Goal: Transaction & Acquisition: Purchase product/service

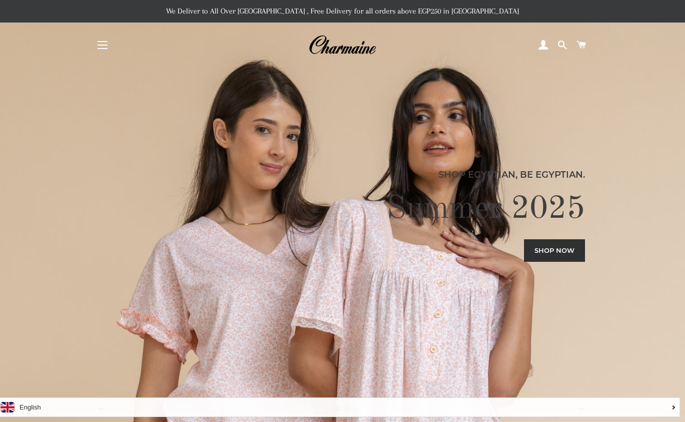
click at [101, 46] on button "Site navigation" at bounding box center [102, 45] width 25 height 25
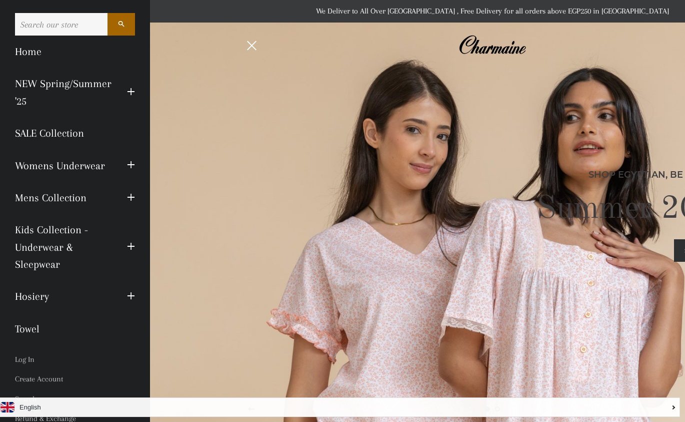
click at [58, 134] on link "SALE Collection" at bounding box center [75, 133] width 135 height 32
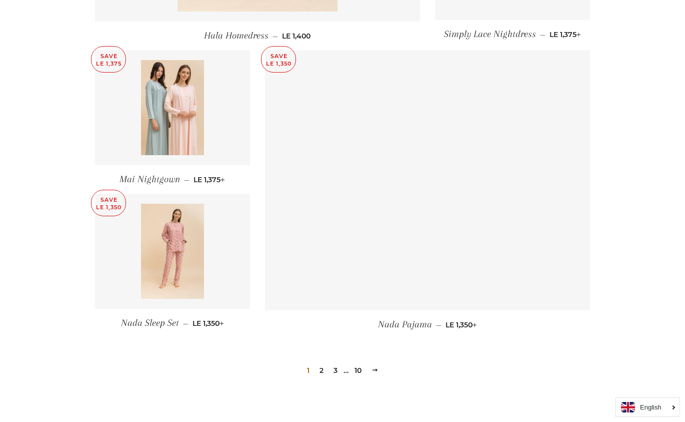
scroll to position [1285, 0]
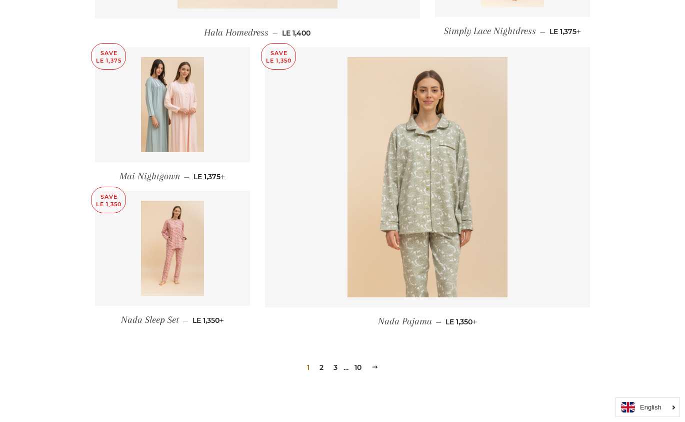
click at [320, 360] on link "2" at bounding box center [322, 367] width 12 height 15
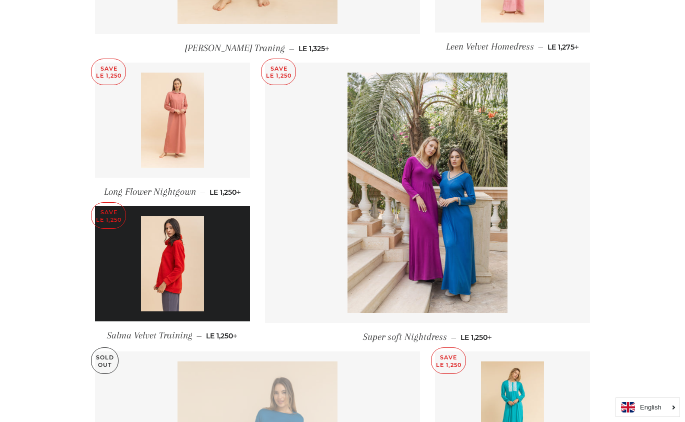
scroll to position [693, 0]
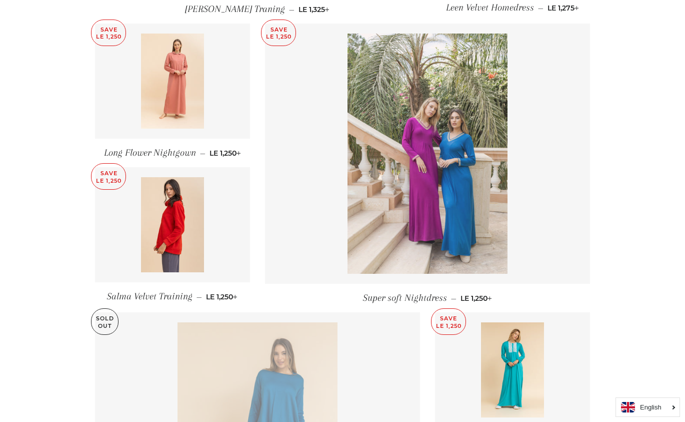
click at [446, 251] on img at bounding box center [428, 154] width 160 height 240
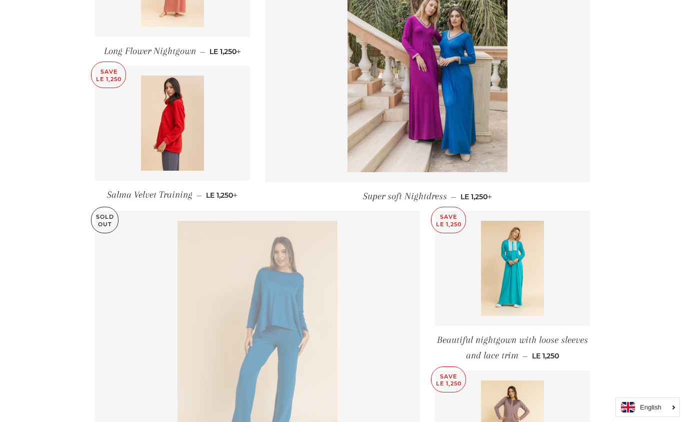
scroll to position [798, 0]
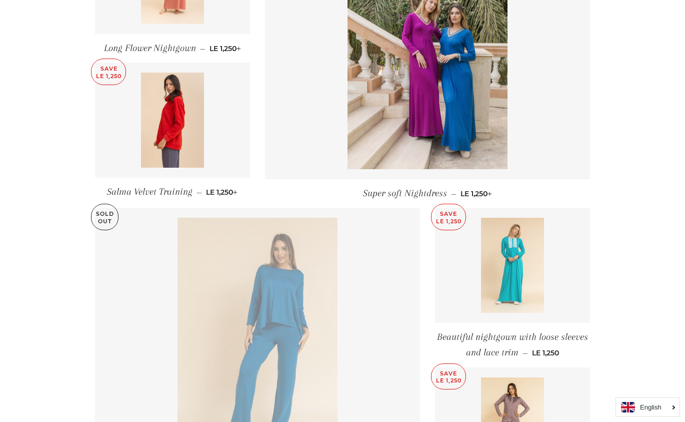
click at [519, 279] on img at bounding box center [513, 265] width 64 height 95
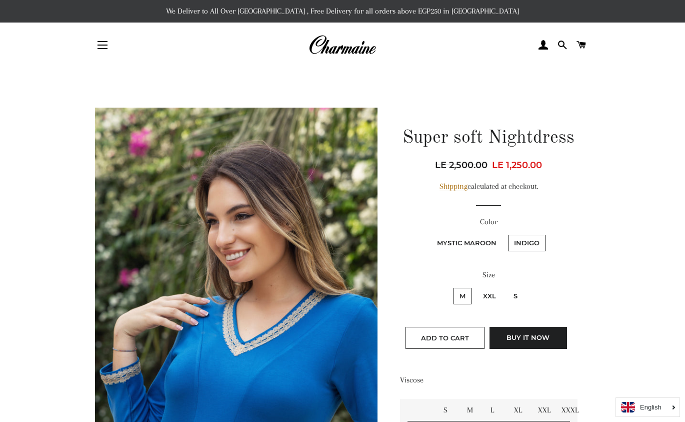
click at [490, 294] on label "XXL" at bounding box center [489, 296] width 25 height 17
click at [476, 287] on input "XXL" at bounding box center [476, 286] width 1 height 1
radio input "true"
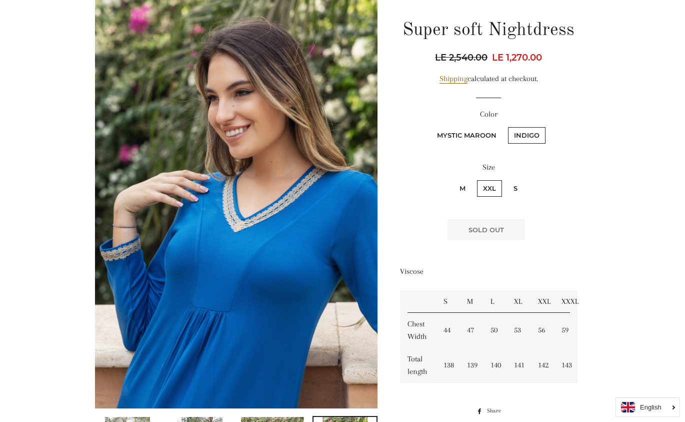
scroll to position [126, 0]
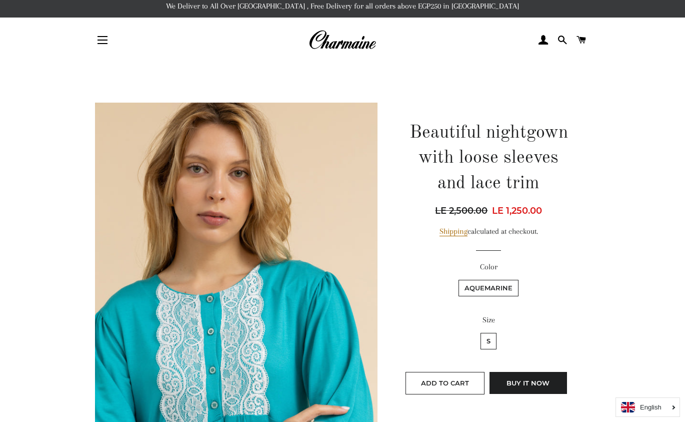
scroll to position [9, 0]
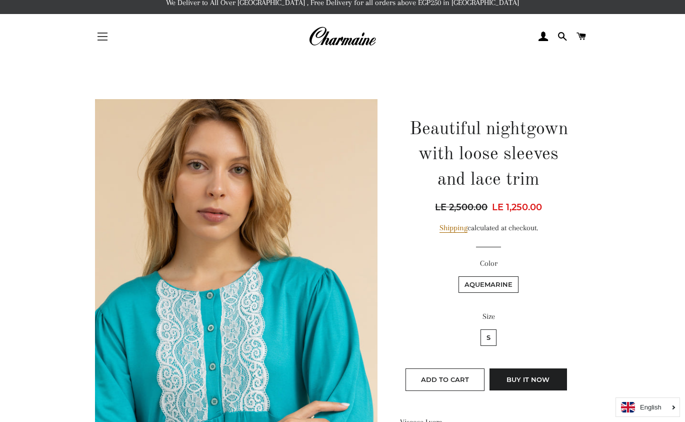
click at [105, 39] on button "Site navigation" at bounding box center [102, 36] width 25 height 25
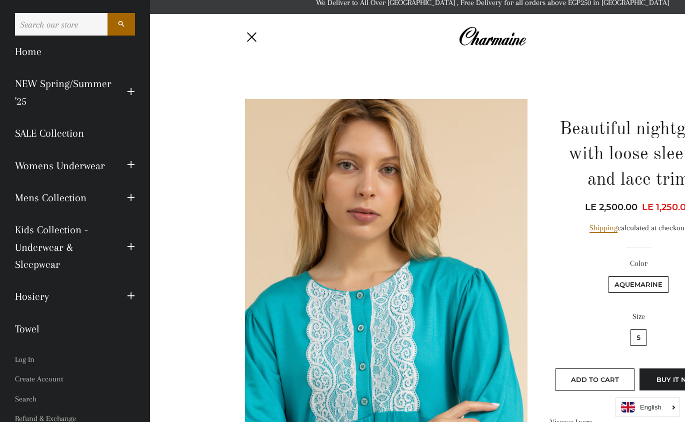
click at [35, 84] on link "NEW Spring/Summer '25" at bounding box center [64, 93] width 112 height 50
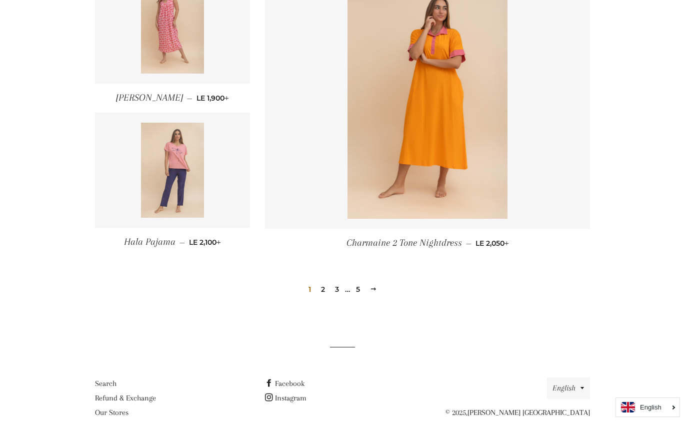
scroll to position [1330, 0]
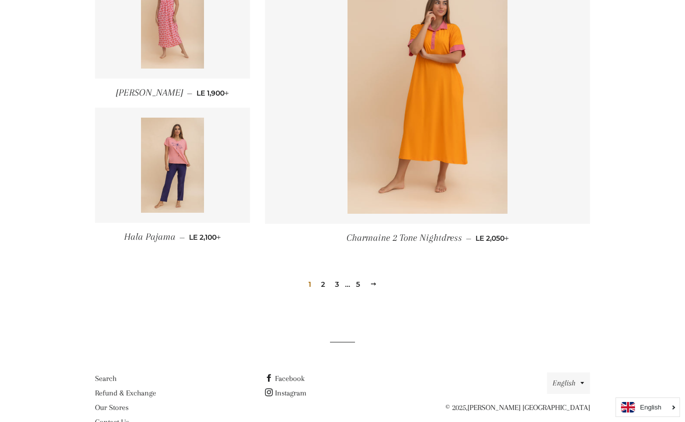
click at [323, 282] on link "2" at bounding box center [323, 284] width 12 height 15
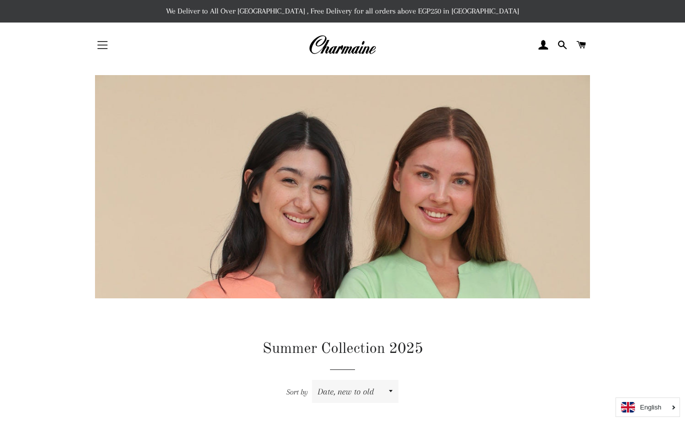
click at [108, 45] on button "Site navigation" at bounding box center [102, 45] width 25 height 25
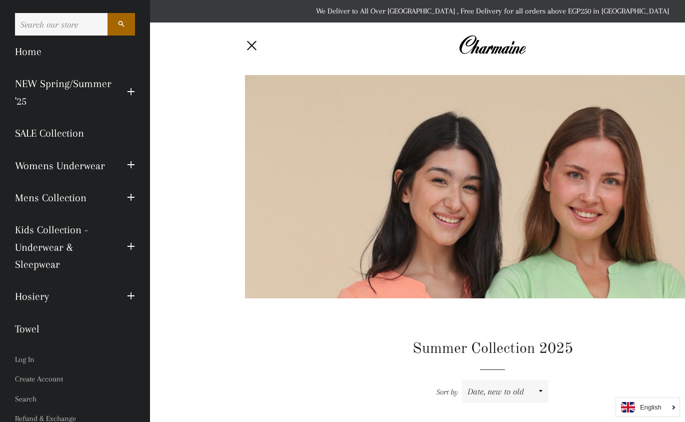
click at [71, 23] on input "Search our store" at bounding box center [61, 24] width 93 height 23
type input "home dress"
click at [121, 24] on button "Search" at bounding box center [122, 24] width 28 height 23
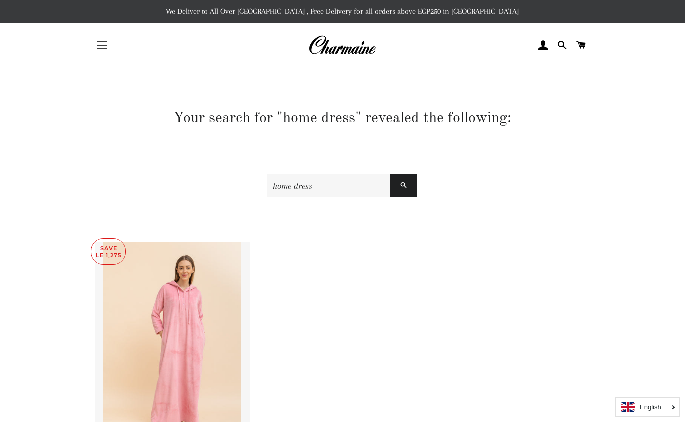
click at [103, 49] on button "Site navigation" at bounding box center [102, 45] width 25 height 25
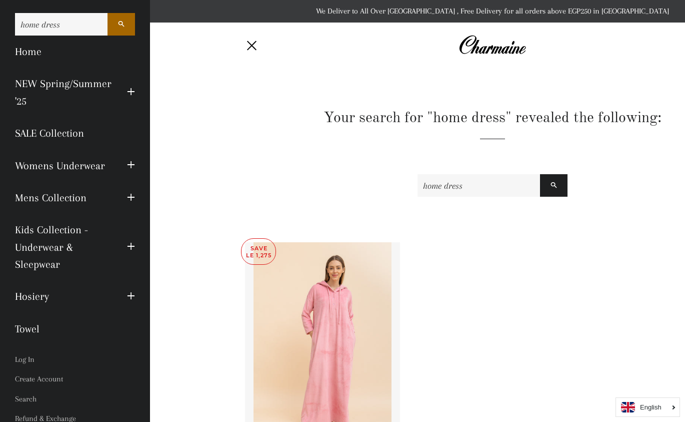
click at [55, 131] on link "SALE Collection" at bounding box center [75, 133] width 135 height 32
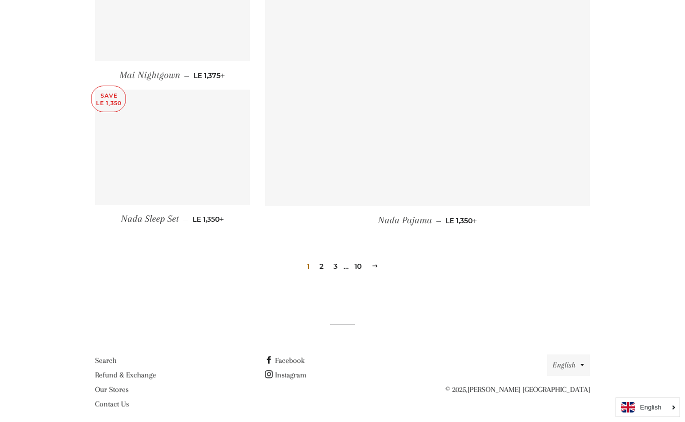
scroll to position [1385, 0]
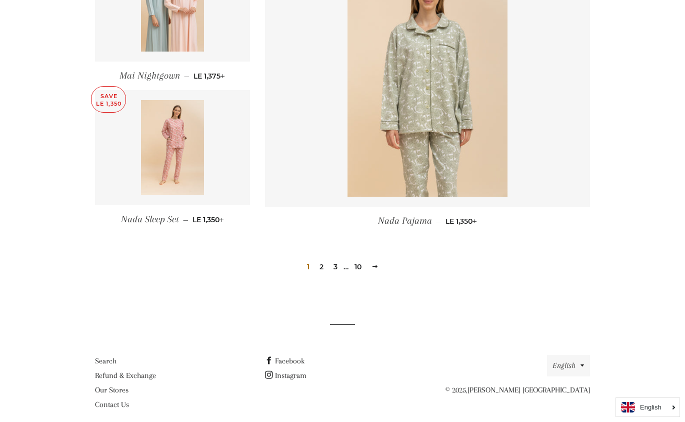
click at [336, 259] on link "3" at bounding box center [336, 266] width 12 height 15
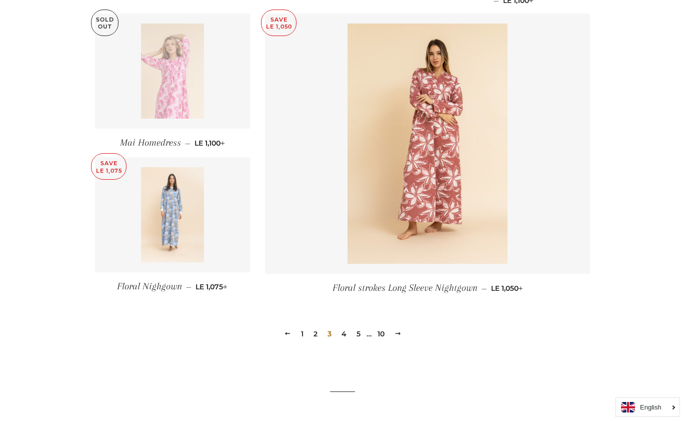
scroll to position [1341, 0]
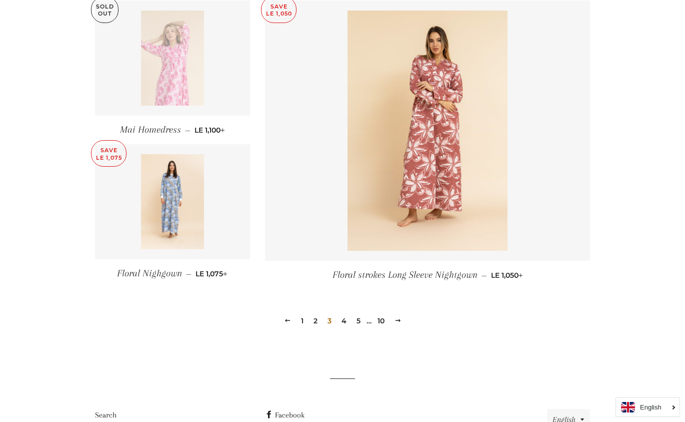
click at [182, 55] on img at bounding box center [173, 58] width 64 height 95
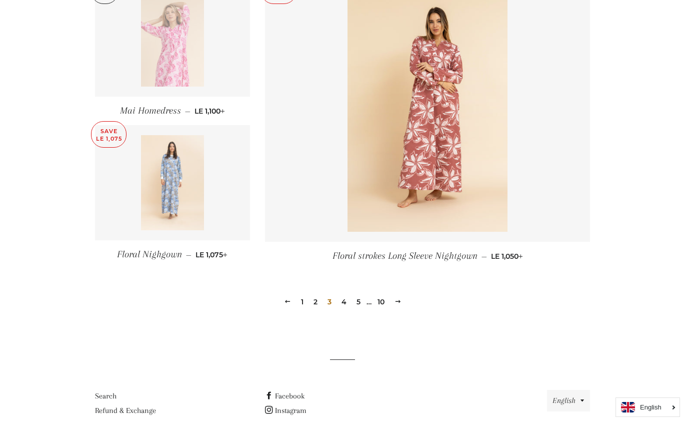
scroll to position [1369, 0]
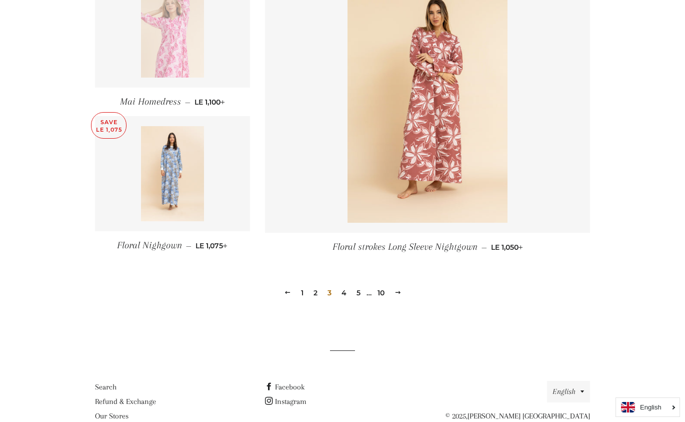
click at [342, 285] on link "4" at bounding box center [344, 292] width 13 height 15
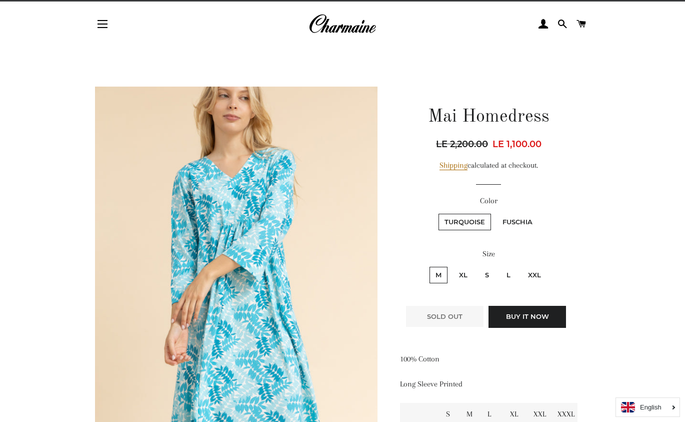
scroll to position [22, 0]
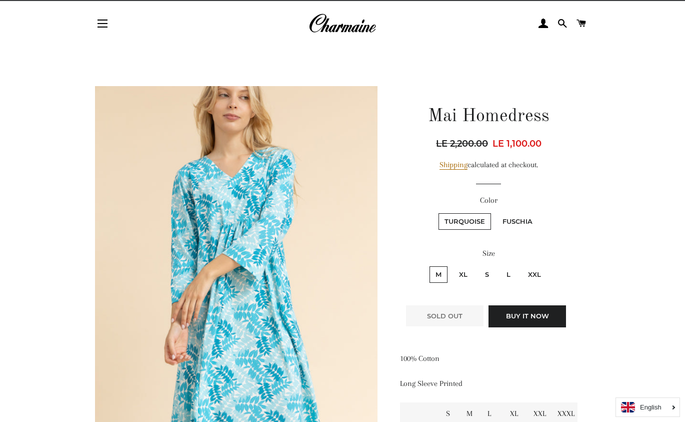
click at [536, 274] on label "XXL" at bounding box center [534, 274] width 25 height 17
click at [521, 265] on input "XXL" at bounding box center [521, 265] width 1 height 1
radio input "true"
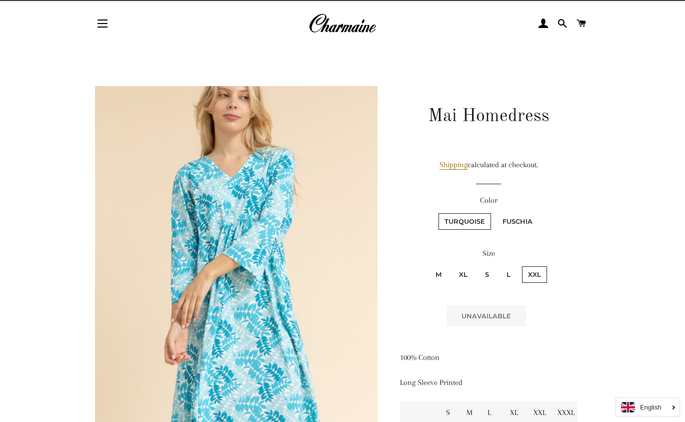
click at [514, 272] on label "L" at bounding box center [509, 274] width 16 height 17
click at [500, 265] on input "L" at bounding box center [499, 265] width 1 height 1
radio input "true"
click at [515, 224] on label "Fuschia" at bounding box center [518, 221] width 42 height 17
click at [496, 212] on input "Fuschia" at bounding box center [495, 212] width 1 height 1
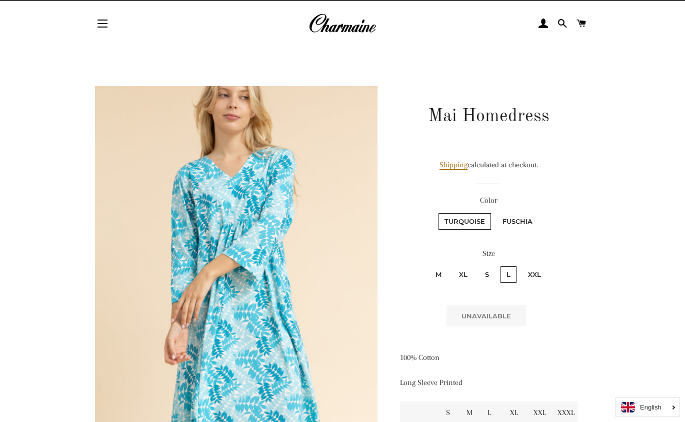
radio input "true"
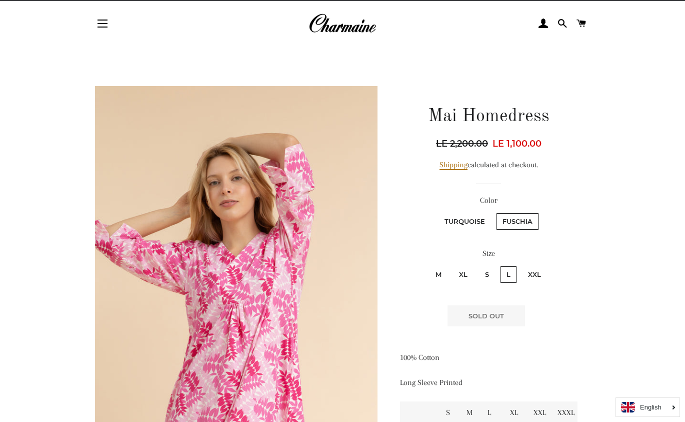
click at [530, 274] on label "XXL" at bounding box center [534, 274] width 25 height 17
click at [521, 265] on input "XXL" at bounding box center [521, 265] width 1 height 1
radio input "true"
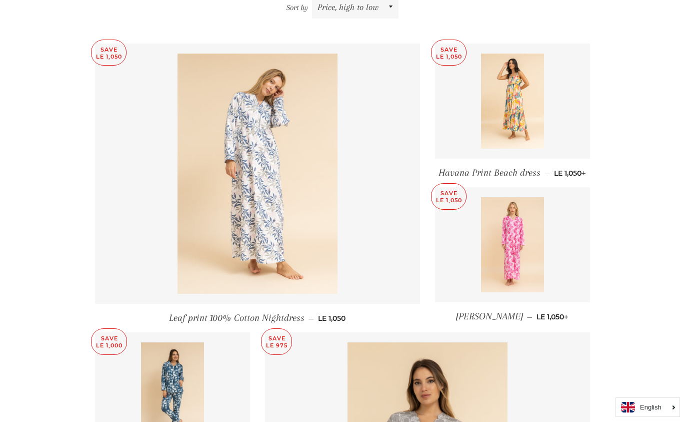
scroll to position [388, 0]
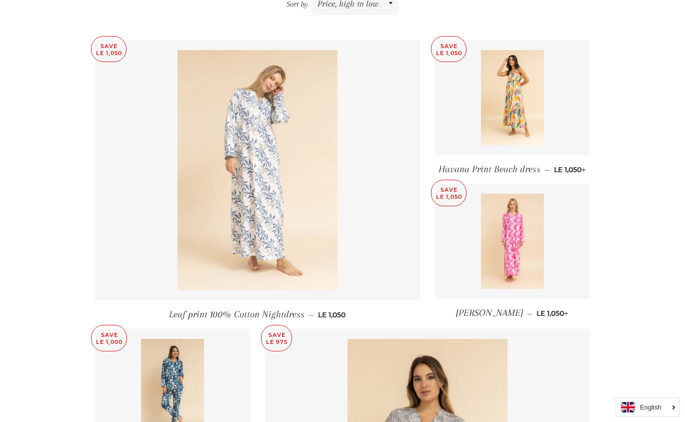
click at [251, 233] on img at bounding box center [258, 170] width 160 height 240
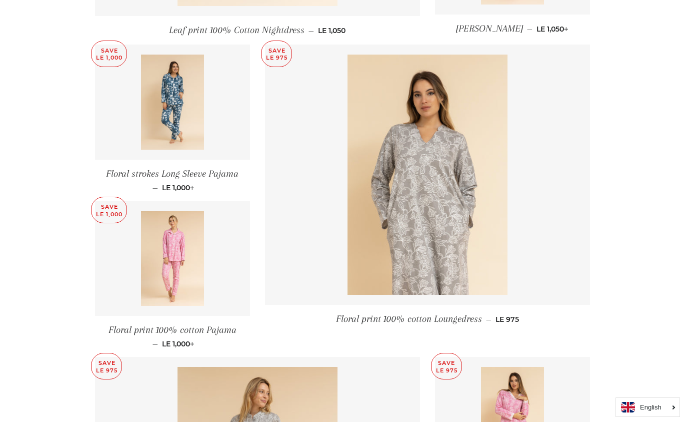
scroll to position [673, 0]
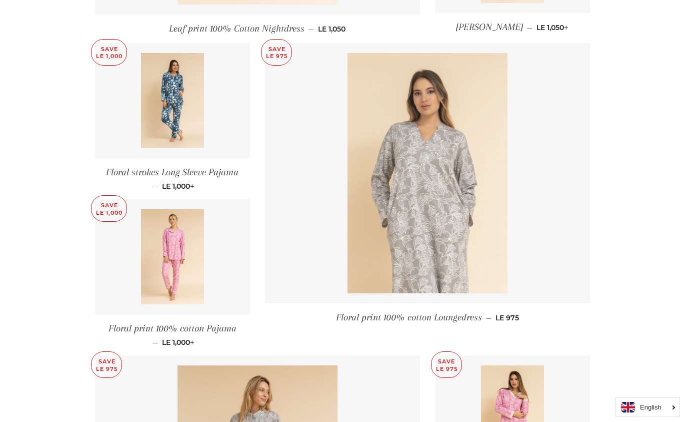
click at [442, 248] on img at bounding box center [428, 173] width 160 height 240
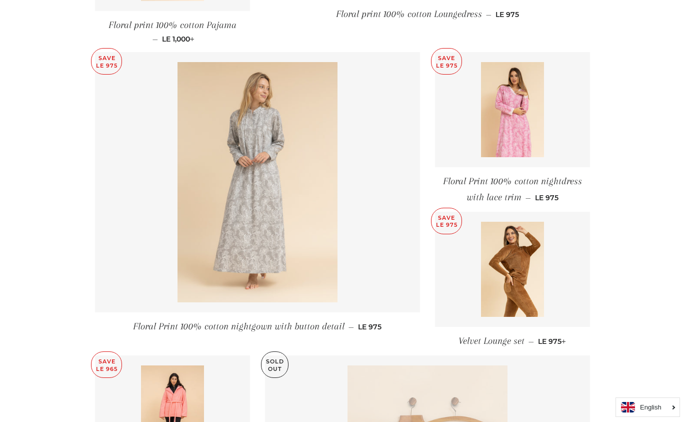
scroll to position [978, 0]
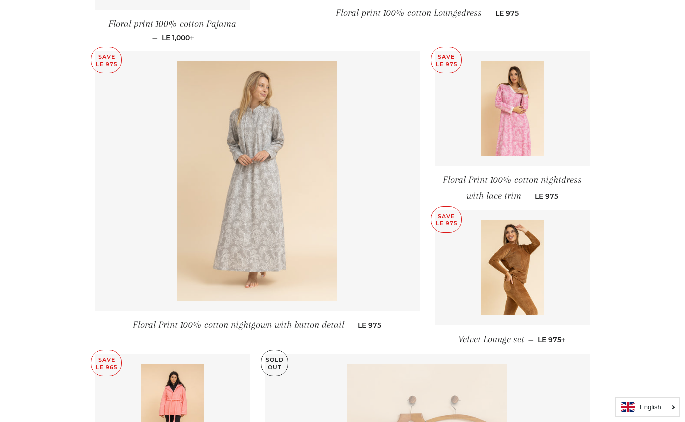
click at [299, 237] on img at bounding box center [258, 181] width 160 height 240
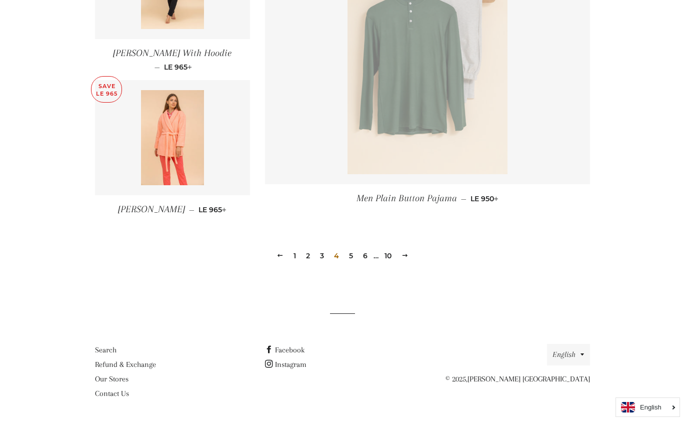
scroll to position [1407, 0]
click at [353, 255] on link "5" at bounding box center [351, 256] width 12 height 15
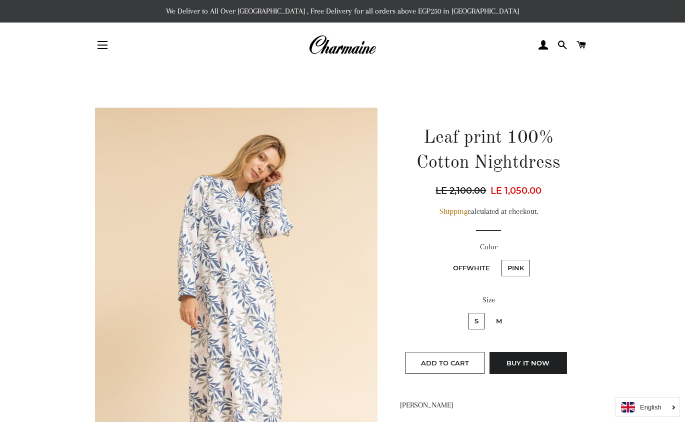
click at [498, 318] on label "M" at bounding box center [499, 321] width 18 height 17
click at [489, 312] on input "M" at bounding box center [489, 311] width 1 height 1
radio input "true"
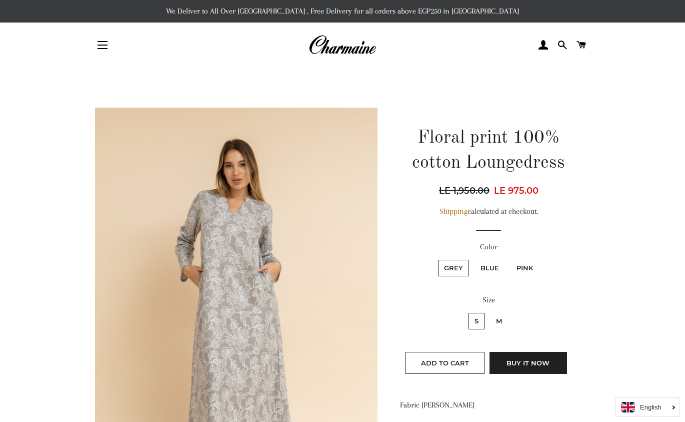
click at [503, 320] on label "M" at bounding box center [499, 321] width 18 height 17
click at [489, 312] on input "M" at bounding box center [489, 311] width 1 height 1
radio input "true"
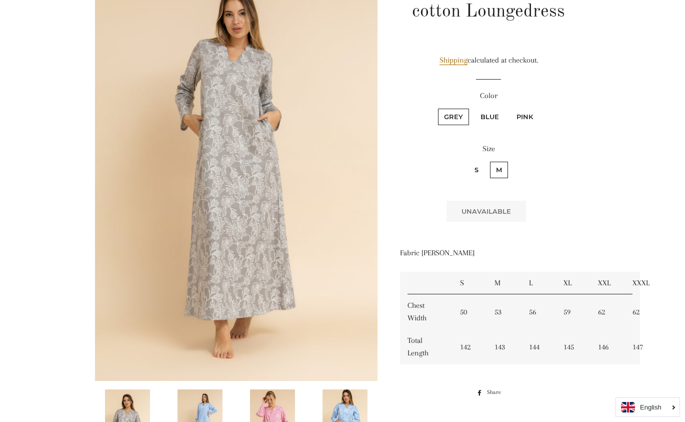
scroll to position [165, 0]
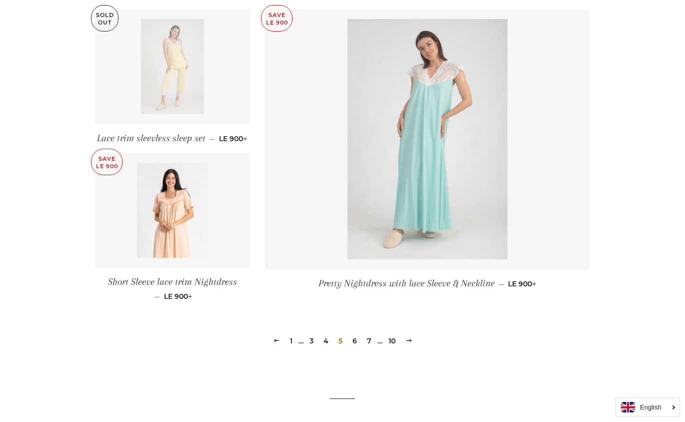
scroll to position [1350, 0]
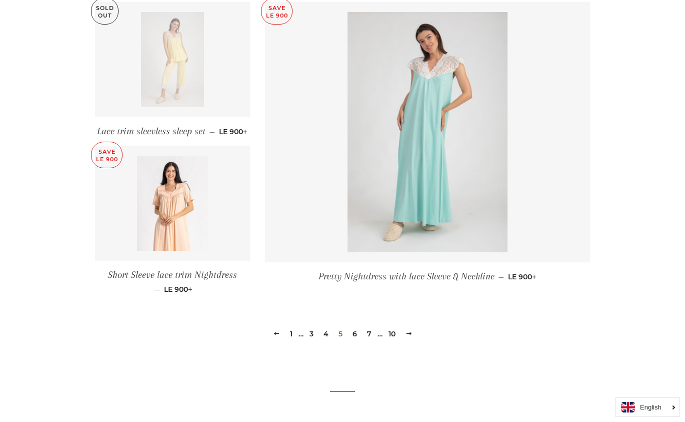
click at [356, 331] on link "6" at bounding box center [355, 333] width 13 height 15
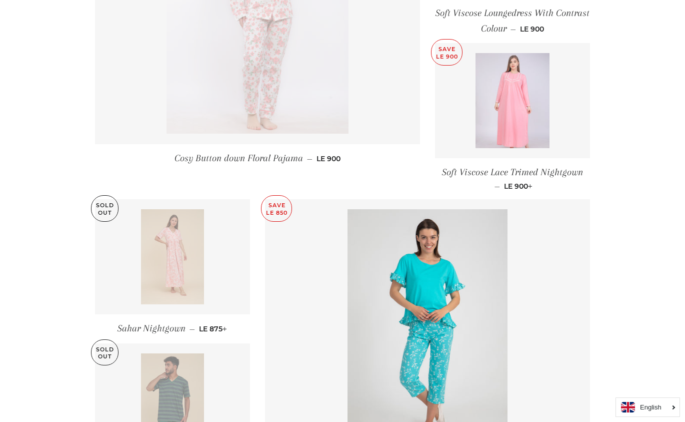
scroll to position [551, 0]
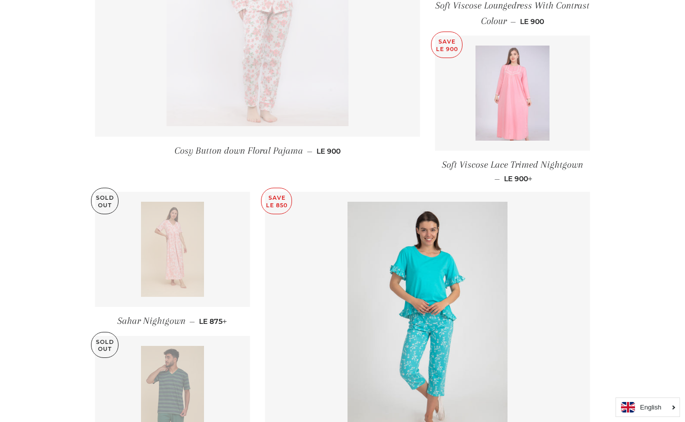
click at [516, 123] on img at bounding box center [513, 93] width 74 height 95
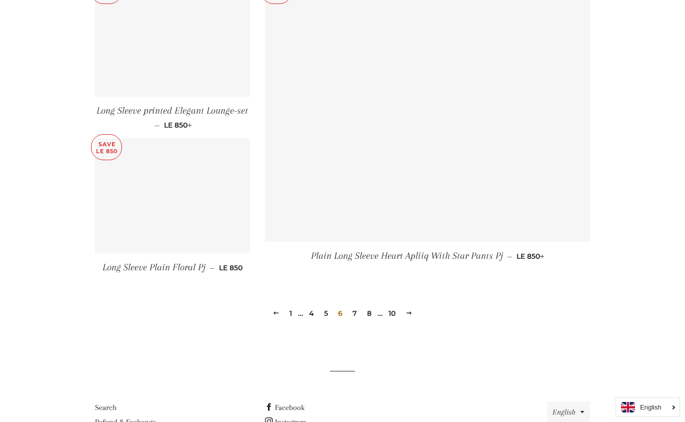
scroll to position [1383, 0]
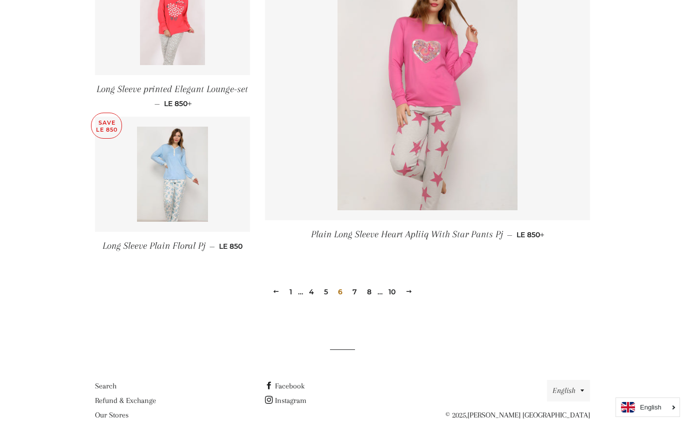
click at [356, 291] on link "7" at bounding box center [355, 291] width 13 height 15
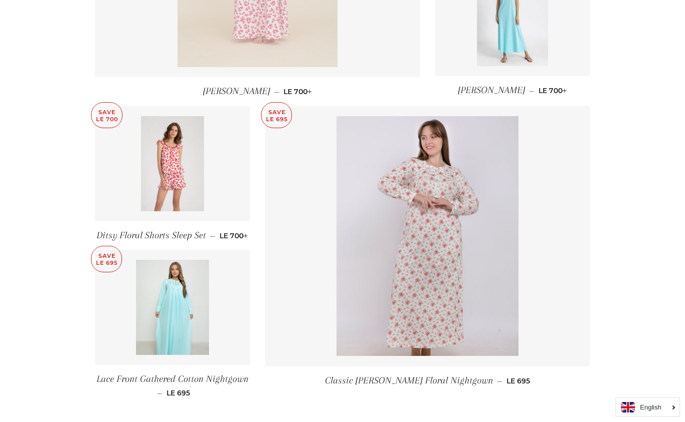
scroll to position [1213, 0]
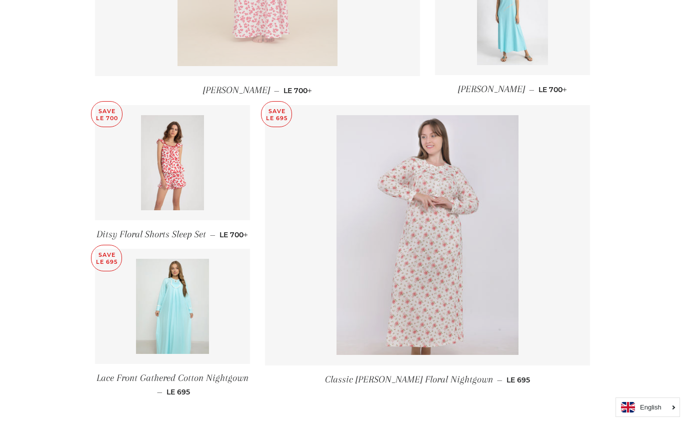
click at [434, 268] on img at bounding box center [428, 235] width 182 height 240
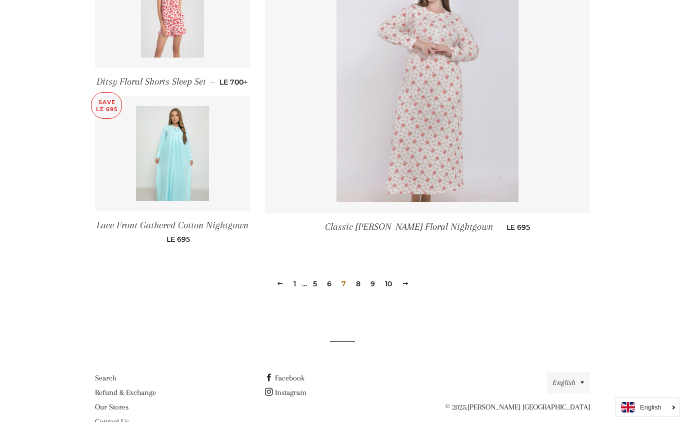
scroll to position [1377, 0]
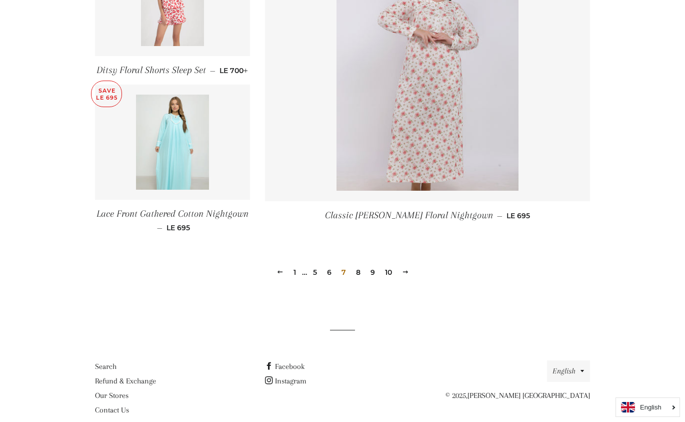
click at [358, 280] on link "8" at bounding box center [358, 272] width 13 height 15
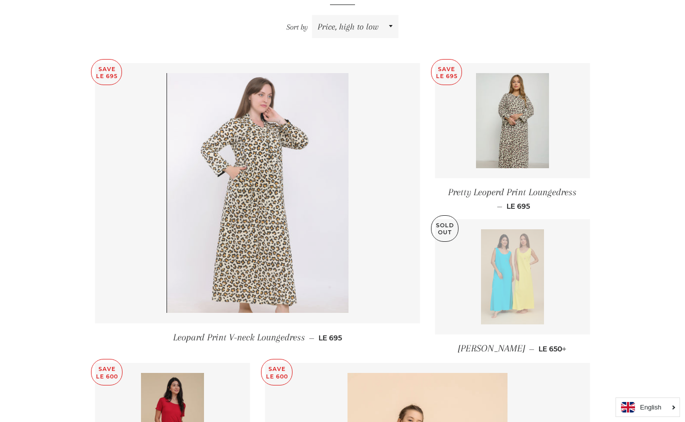
scroll to position [368, 0]
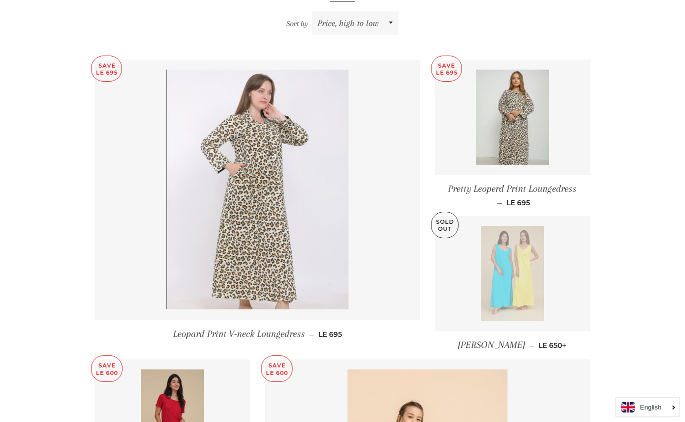
click at [262, 263] on img at bounding box center [258, 190] width 182 height 240
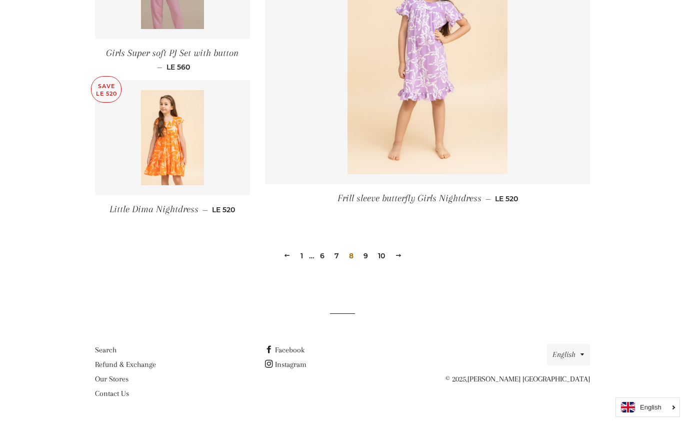
scroll to position [1403, 0]
click at [365, 255] on link "9" at bounding box center [366, 256] width 13 height 15
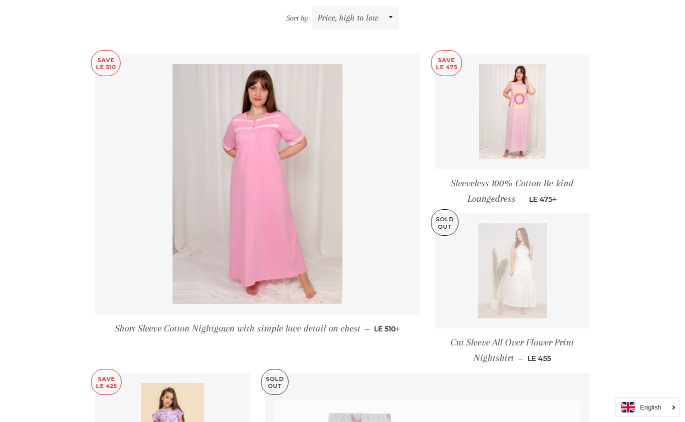
scroll to position [361, 0]
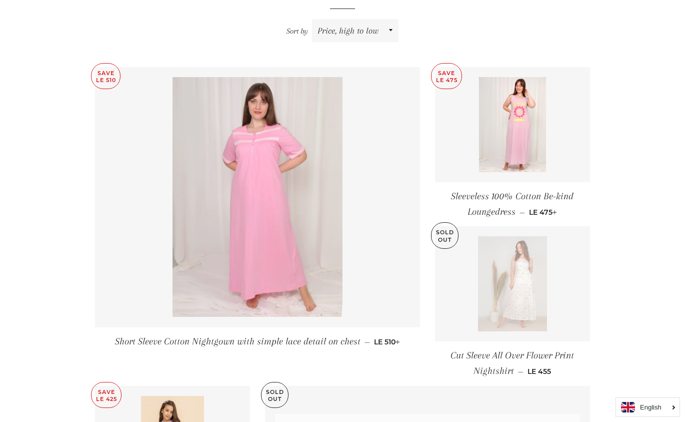
click at [287, 259] on img at bounding box center [258, 197] width 170 height 240
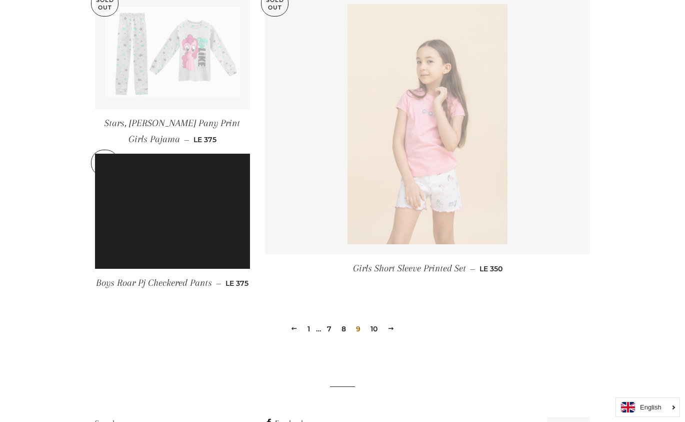
scroll to position [1359, 0]
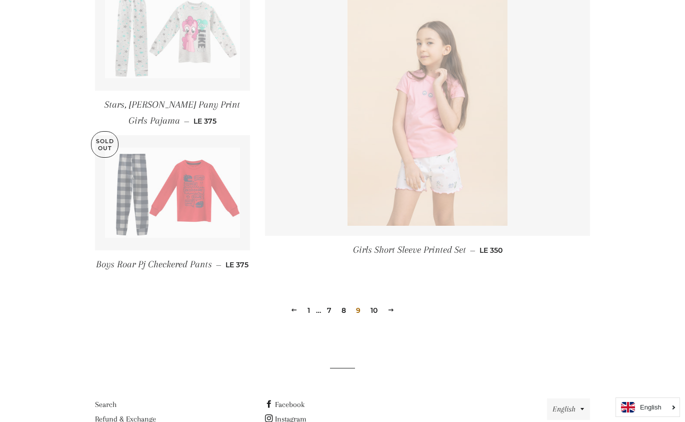
click at [376, 318] on link "10" at bounding box center [374, 310] width 15 height 15
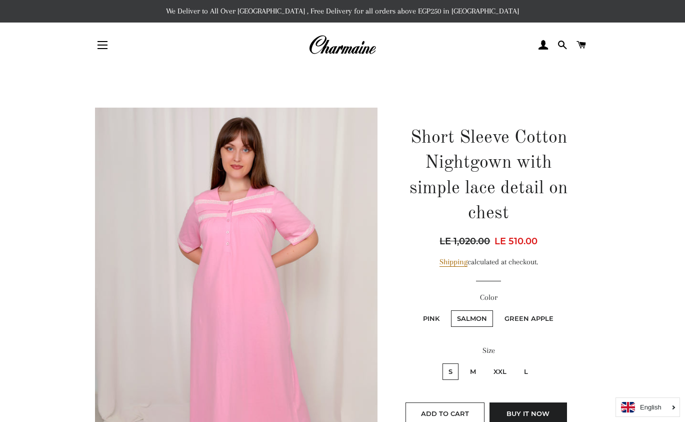
click at [499, 371] on label "XXL" at bounding box center [500, 371] width 25 height 17
click at [487, 362] on input "XXL" at bounding box center [486, 362] width 1 height 1
radio input "true"
click at [524, 318] on label "Green Apple" at bounding box center [529, 318] width 61 height 17
click at [498, 309] on Apple "Green Apple" at bounding box center [497, 309] width 1 height 1
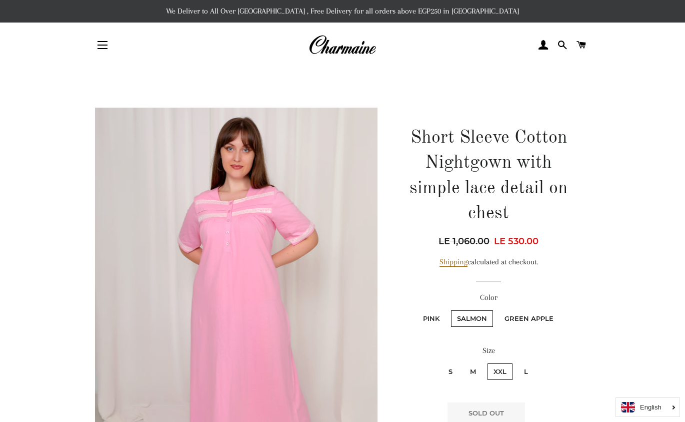
radio Apple "true"
click at [476, 316] on label "Salmon" at bounding box center [472, 318] width 42 height 17
click at [450, 309] on input "Salmon" at bounding box center [450, 309] width 1 height 1
radio input "true"
click at [516, 320] on label "Green Apple" at bounding box center [529, 318] width 61 height 17
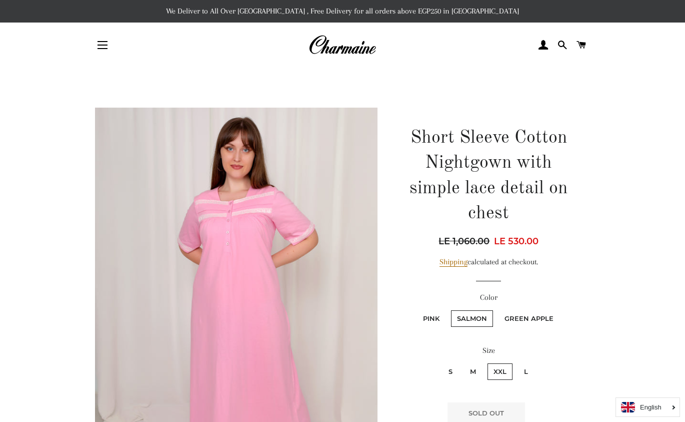
click at [498, 309] on Apple "Green Apple" at bounding box center [497, 309] width 1 height 1
radio Apple "true"
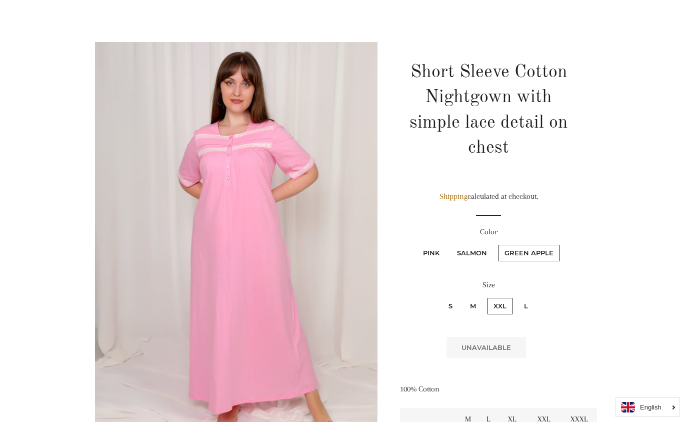
scroll to position [75, 0]
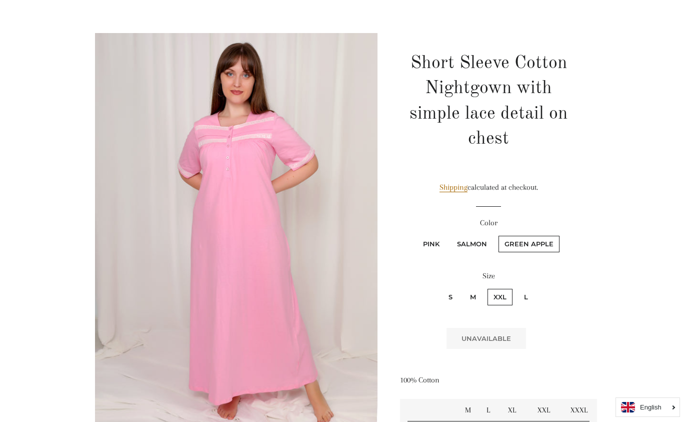
click at [475, 242] on label "Salmon" at bounding box center [472, 244] width 42 height 17
click at [450, 235] on input "Salmon" at bounding box center [450, 234] width 1 height 1
radio input "true"
click at [429, 243] on label "Pink" at bounding box center [431, 244] width 29 height 17
click at [416, 235] on input "Pink" at bounding box center [416, 234] width 1 height 1
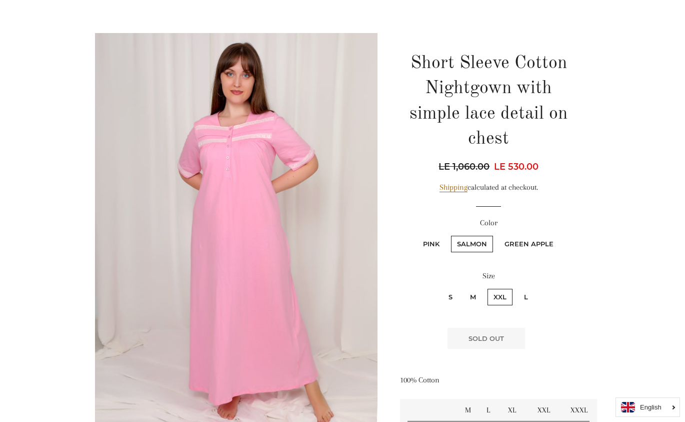
radio input "true"
click at [475, 240] on label "Salmon" at bounding box center [472, 244] width 42 height 17
click at [450, 235] on input "Salmon" at bounding box center [450, 234] width 1 height 1
radio input "true"
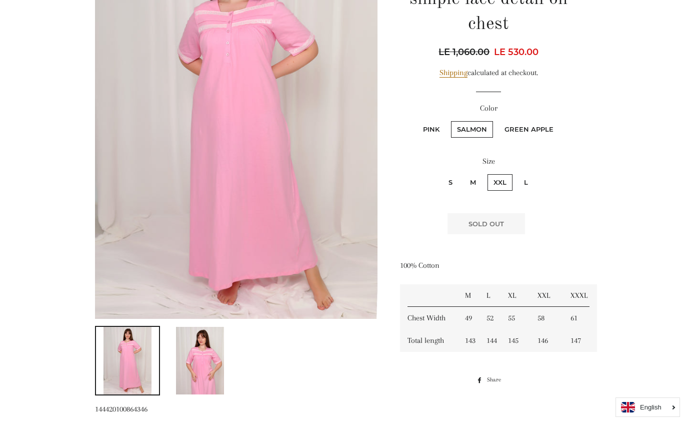
scroll to position [189, 0]
click at [196, 370] on img at bounding box center [200, 361] width 48 height 68
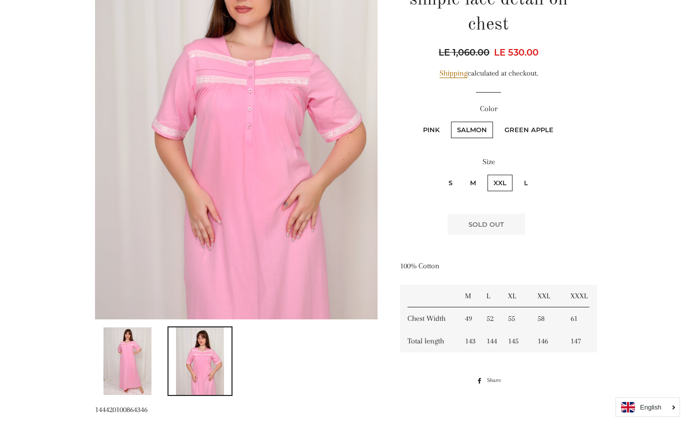
click at [139, 357] on img at bounding box center [128, 361] width 48 height 68
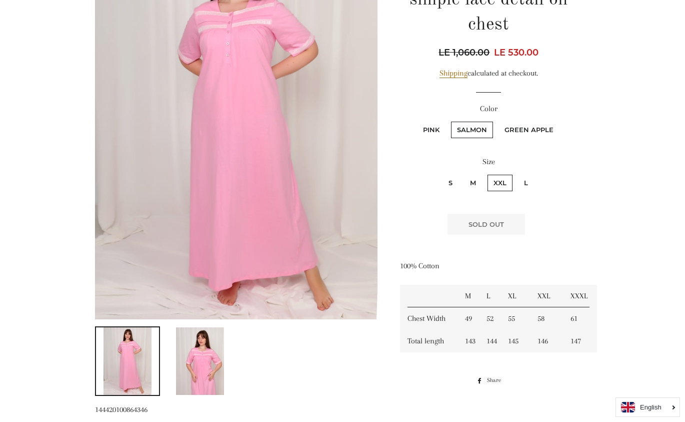
click at [195, 359] on img at bounding box center [200, 361] width 48 height 68
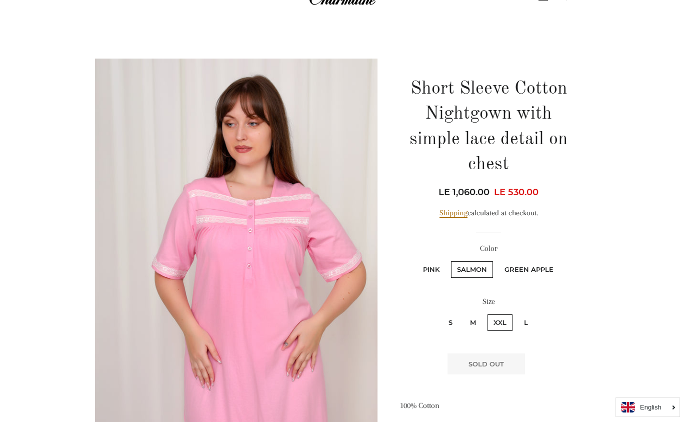
scroll to position [50, 0]
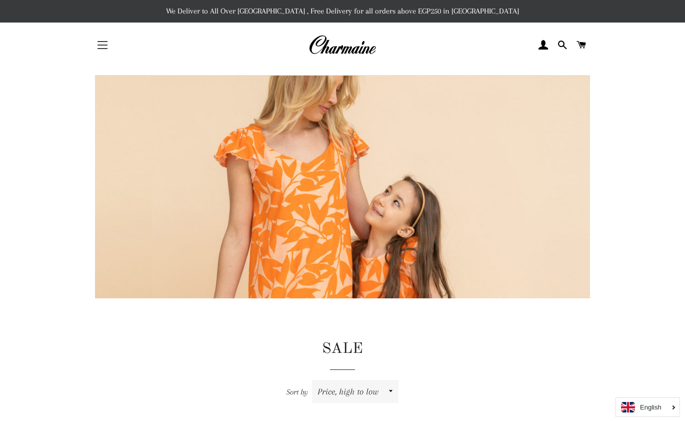
click at [103, 42] on button "Site navigation" at bounding box center [102, 45] width 25 height 25
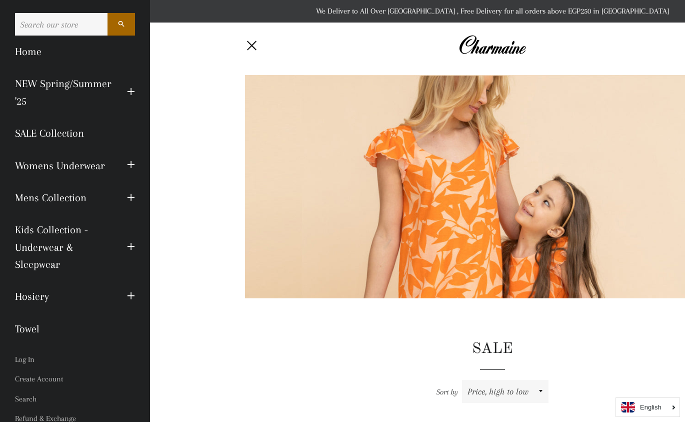
click at [63, 84] on link "NEW Spring/Summer '25" at bounding box center [64, 93] width 112 height 50
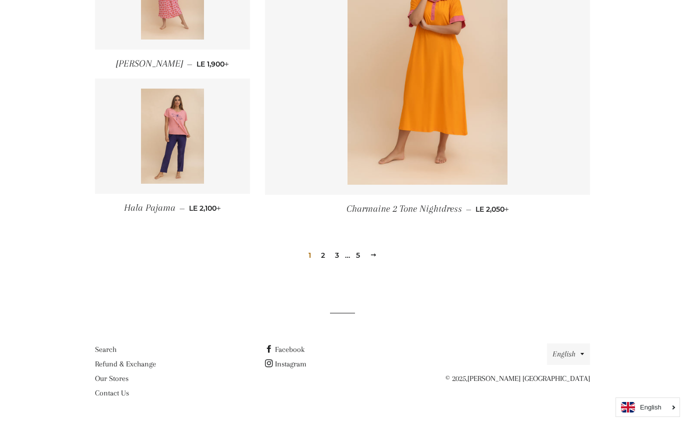
scroll to position [1359, 0]
click at [357, 255] on link "5" at bounding box center [358, 255] width 12 height 15
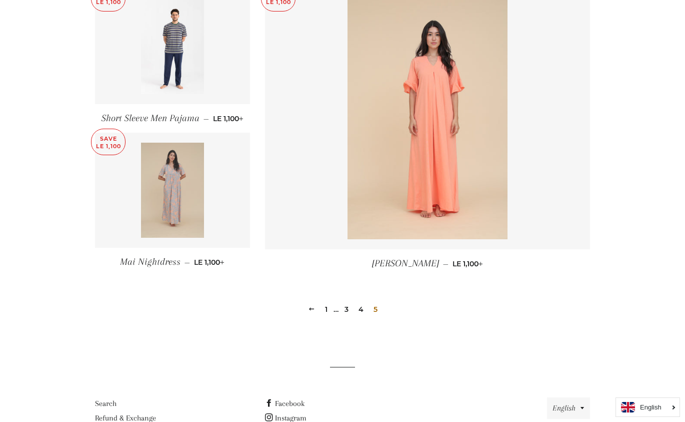
scroll to position [728, 0]
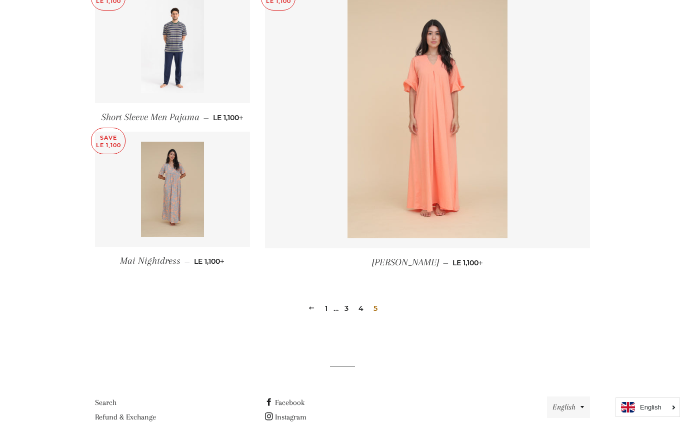
click at [362, 305] on link "4" at bounding box center [361, 308] width 13 height 15
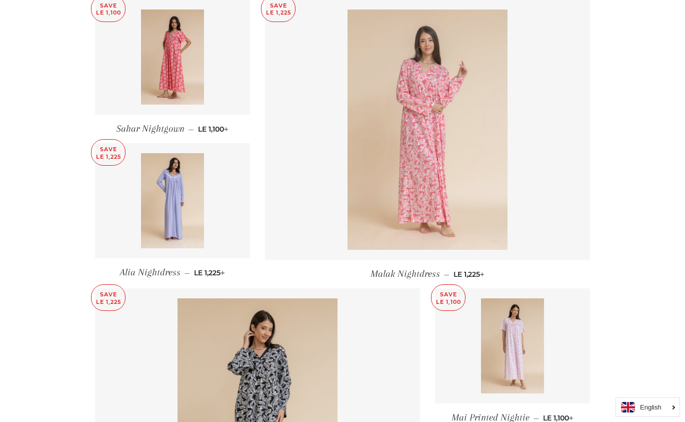
scroll to position [720, 0]
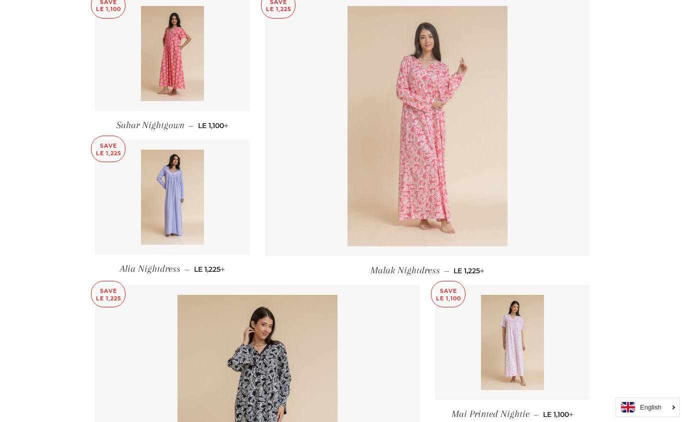
click at [441, 189] on img at bounding box center [428, 126] width 160 height 240
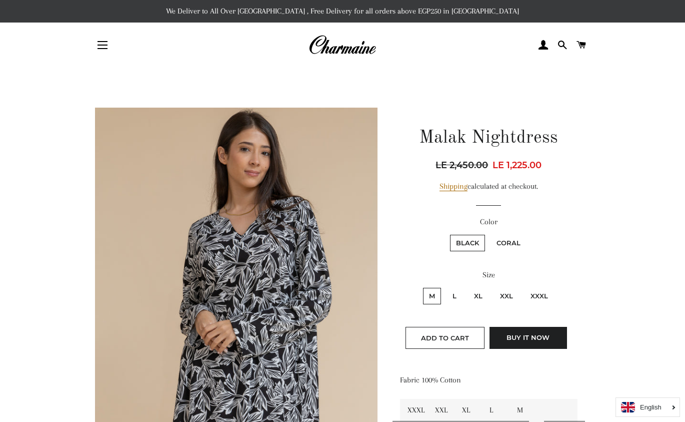
click at [514, 240] on label "Coral" at bounding box center [509, 243] width 36 height 17
click at [490, 234] on input "Coral" at bounding box center [489, 233] width 1 height 1
radio input "true"
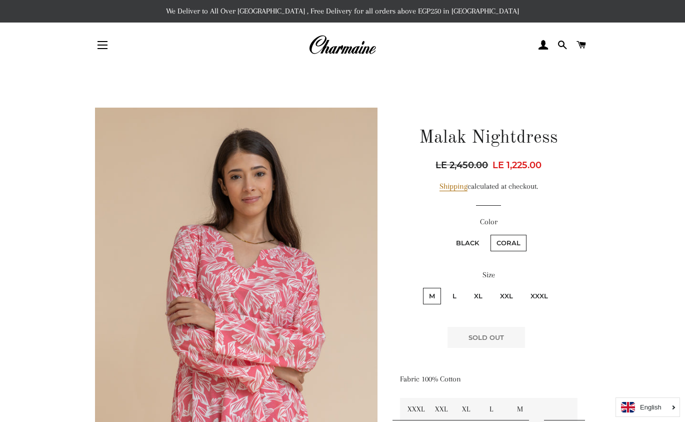
click at [536, 295] on label "XXXL" at bounding box center [540, 296] width 30 height 17
click at [524, 287] on input "XXXL" at bounding box center [523, 286] width 1 height 1
radio input "true"
click at [507, 296] on label "XXL" at bounding box center [506, 296] width 25 height 17
click at [493, 287] on input "XXL" at bounding box center [493, 286] width 1 height 1
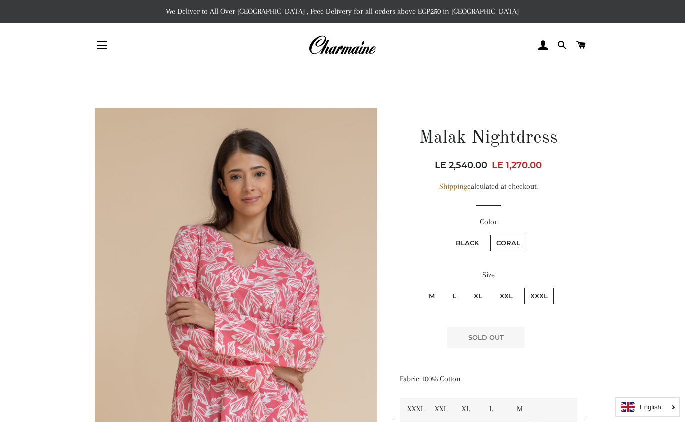
radio input "true"
click at [477, 296] on label "XL" at bounding box center [478, 296] width 21 height 17
click at [467, 287] on input "XL" at bounding box center [467, 286] width 1 height 1
radio input "true"
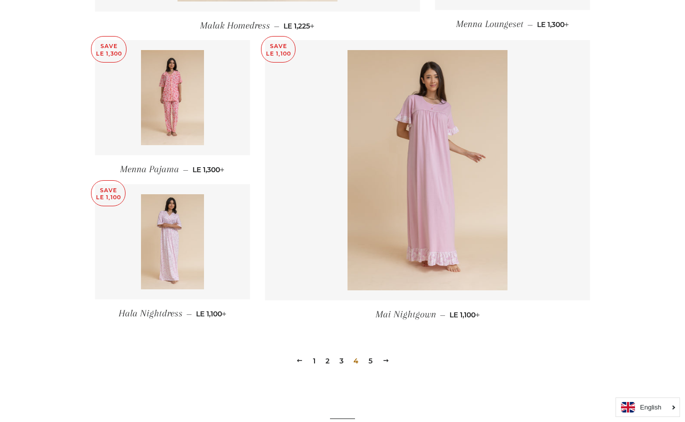
scroll to position [1254, 0]
